Goal: Task Accomplishment & Management: Manage account settings

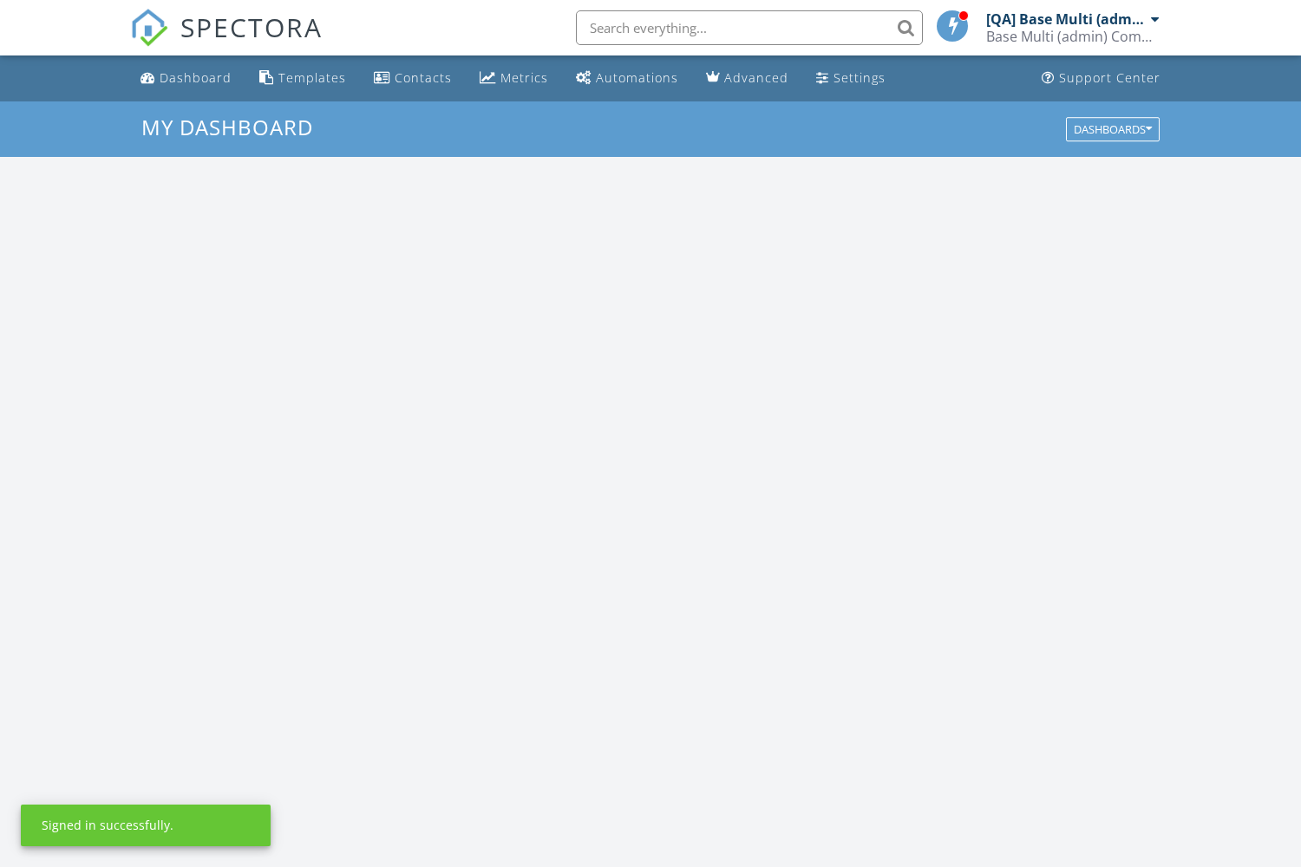
scroll to position [1579, 1302]
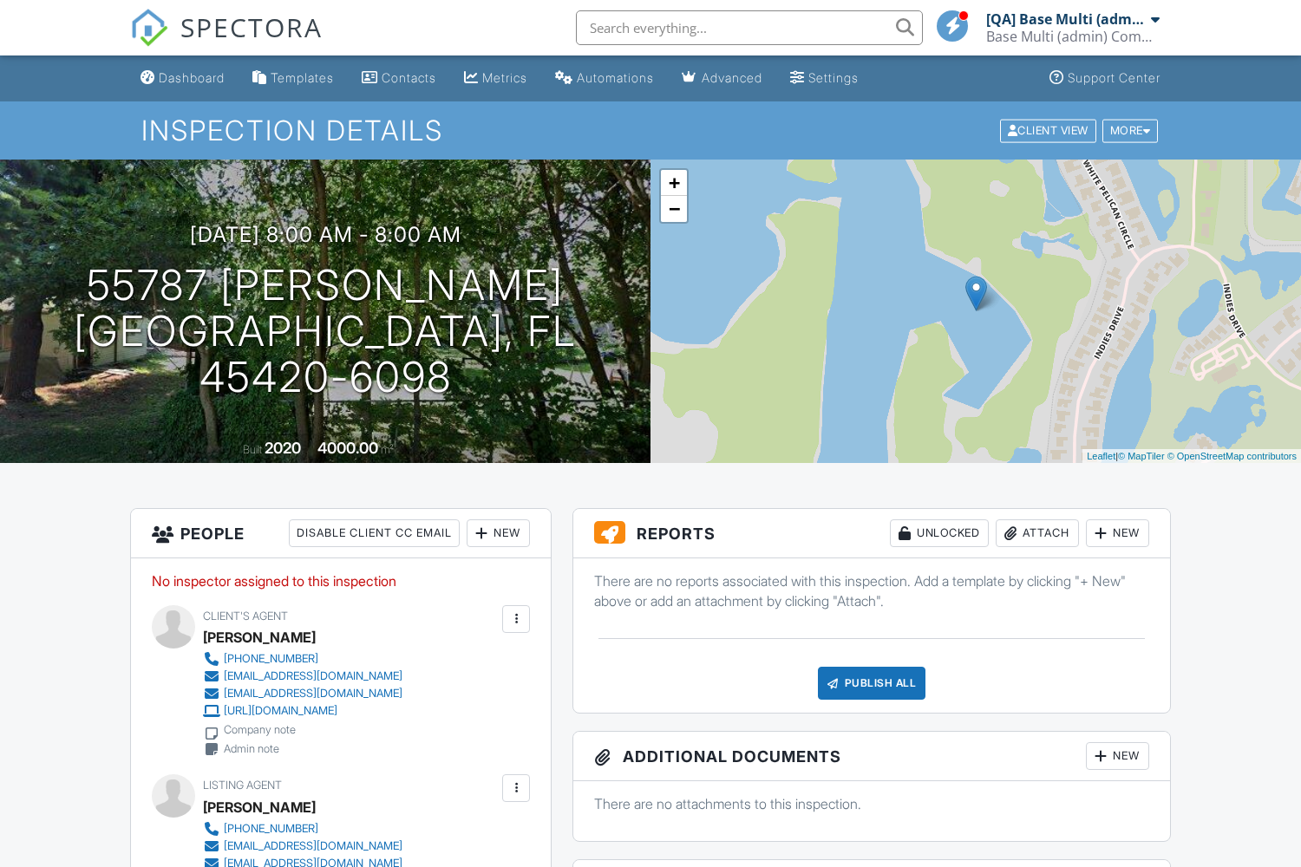
scroll to position [46, 0]
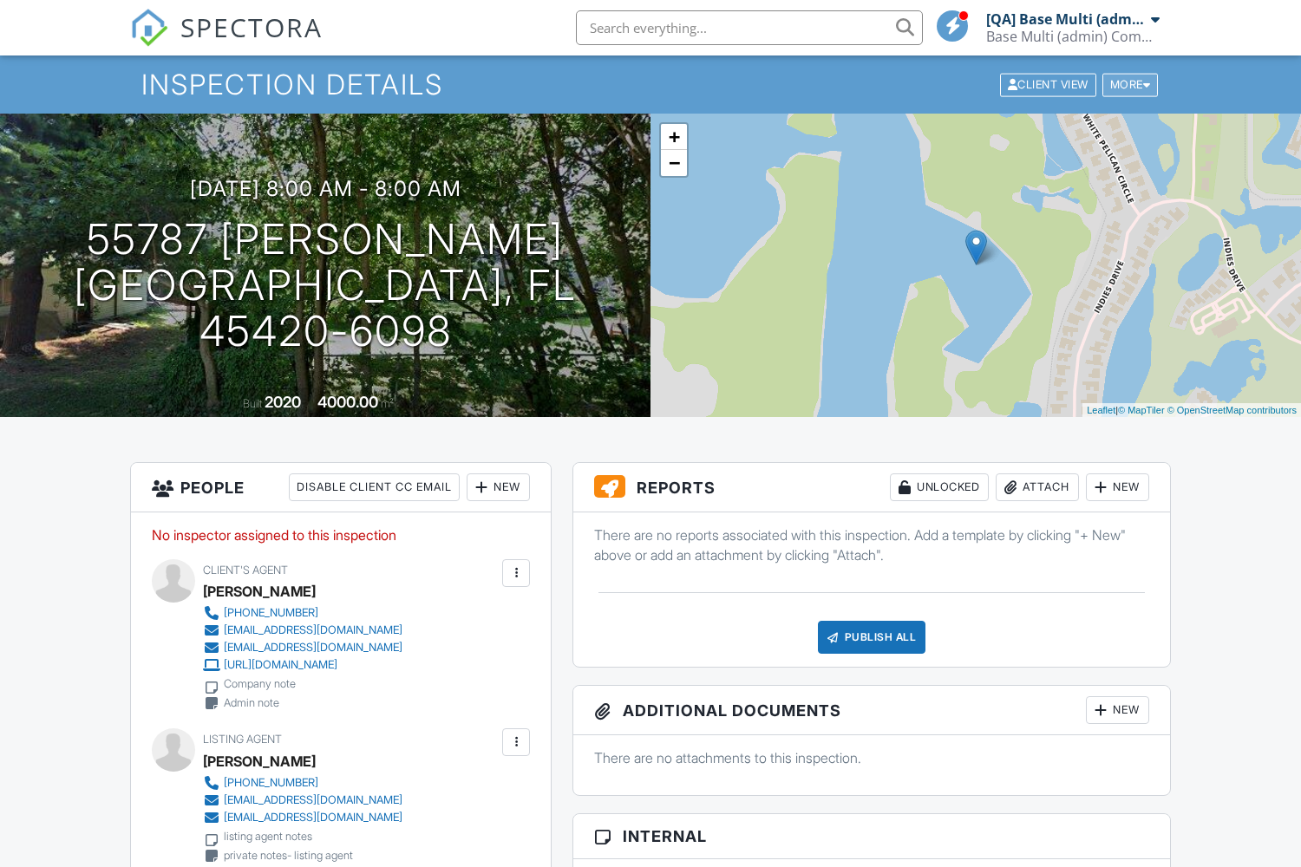
click at [1128, 84] on div "More" at bounding box center [1130, 84] width 56 height 23
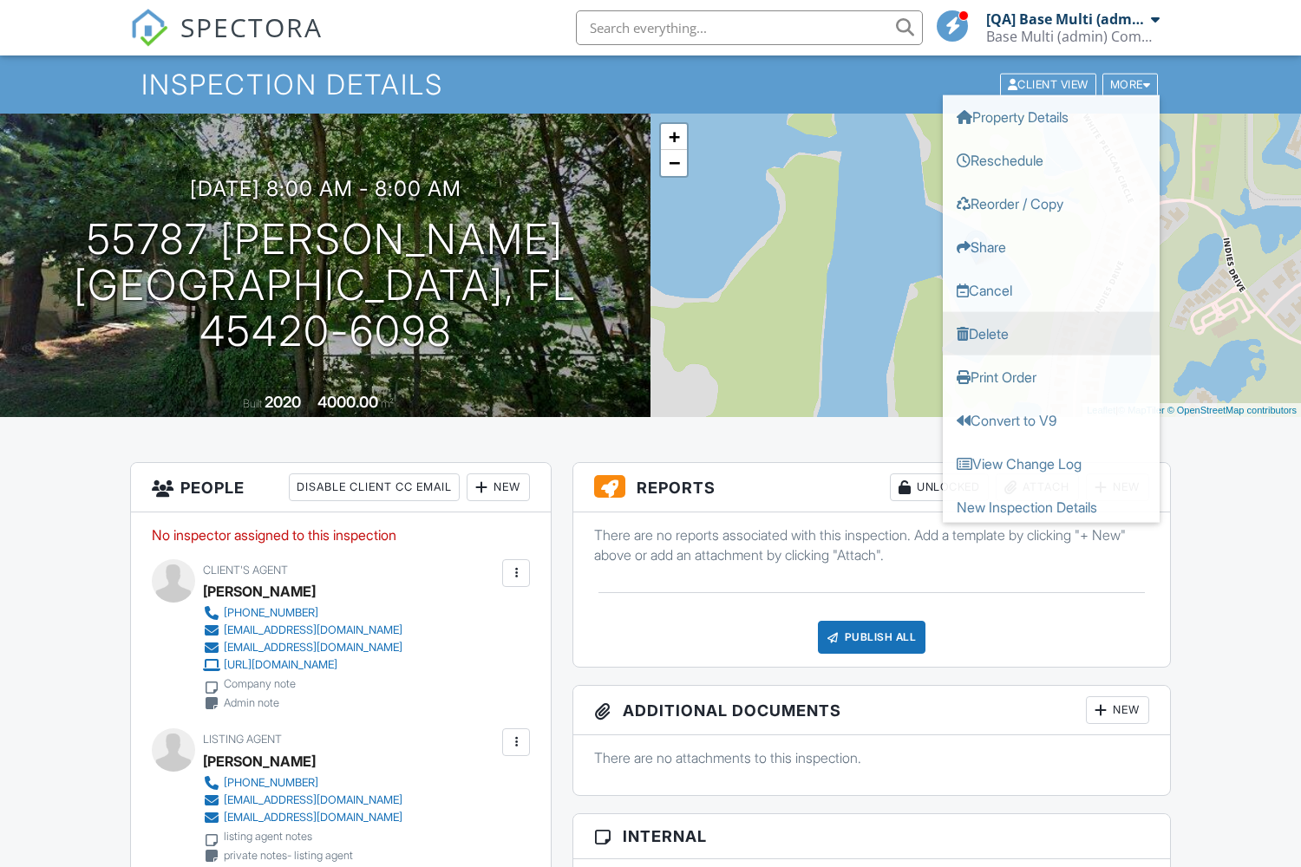
click at [1051, 333] on link "Delete" at bounding box center [1051, 332] width 217 height 43
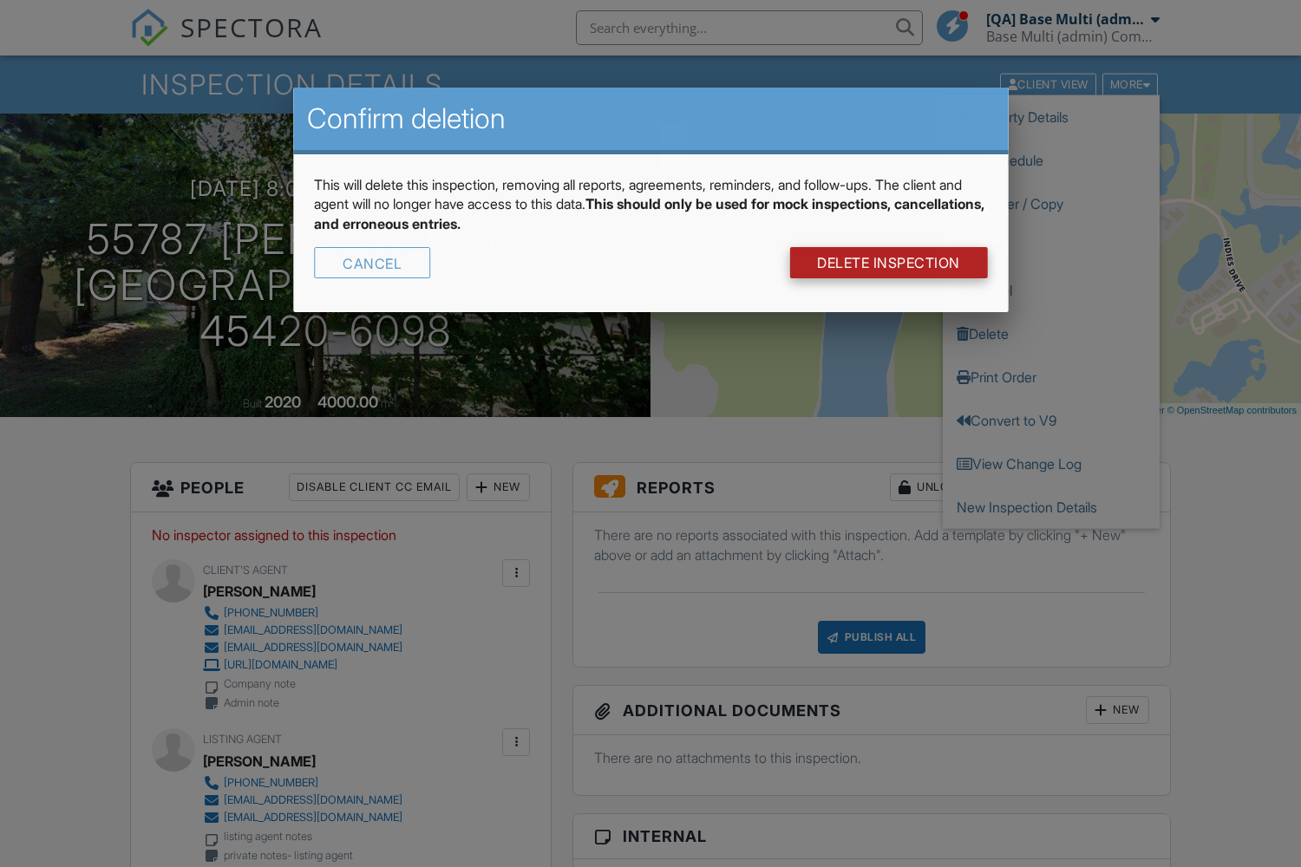
click at [886, 262] on link "DELETE Inspection" at bounding box center [888, 262] width 198 height 31
